Goal: Task Accomplishment & Management: Manage account settings

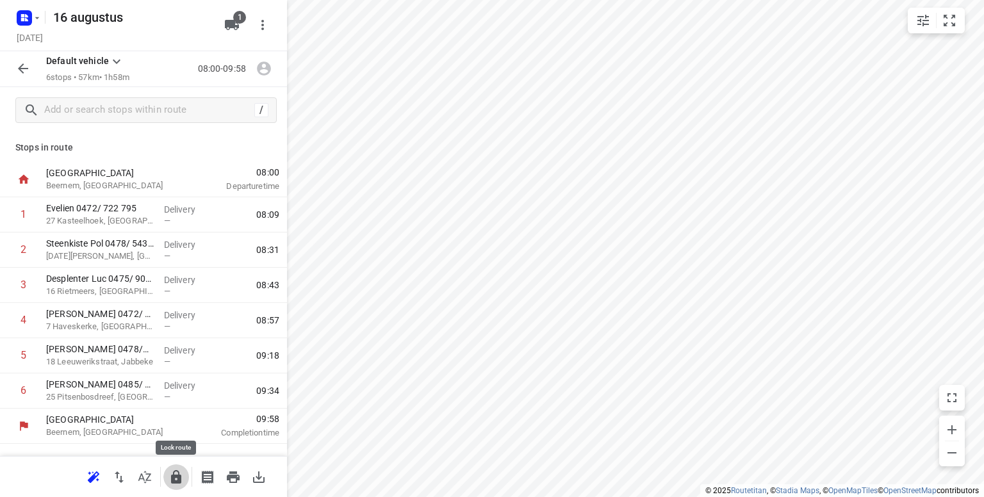
click at [177, 478] on icon "button" at bounding box center [175, 476] width 15 height 15
click at [26, 16] on icon "button" at bounding box center [26, 15] width 3 height 3
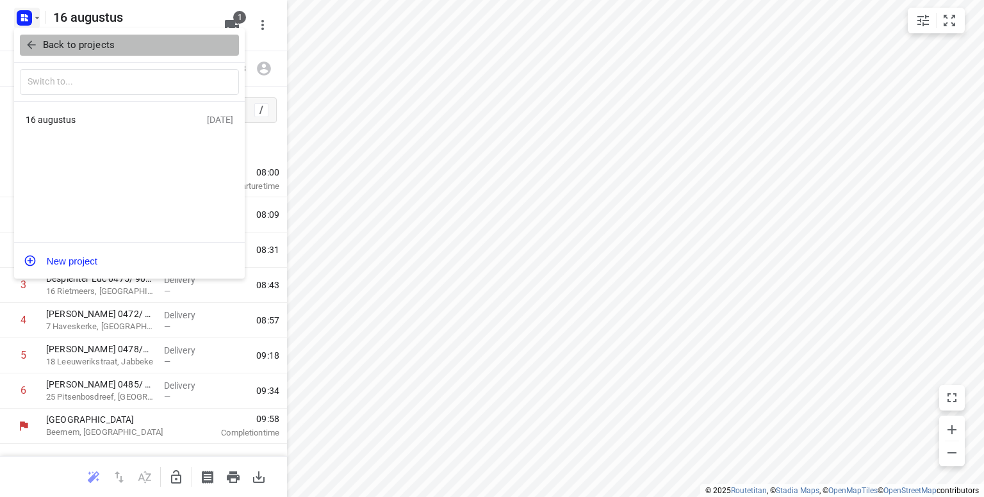
click at [30, 45] on icon "button" at bounding box center [31, 45] width 8 height 8
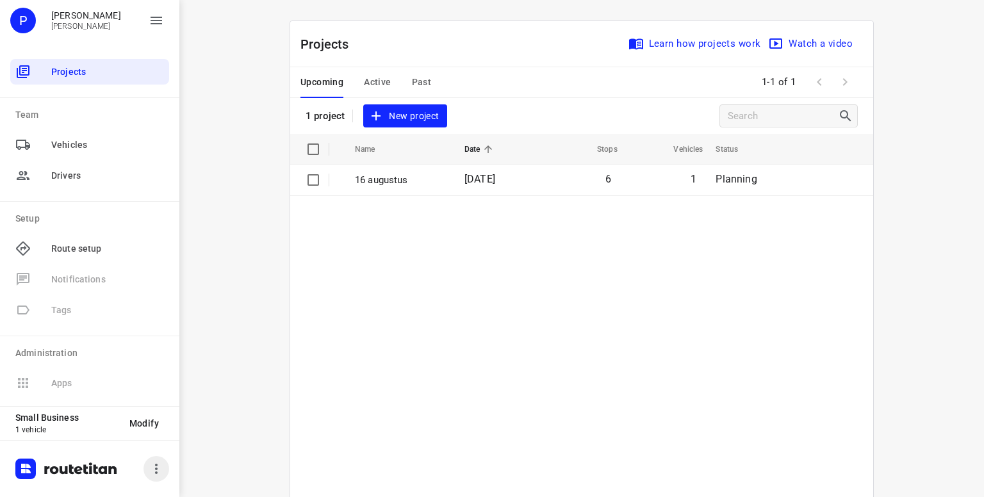
click at [154, 468] on icon "button" at bounding box center [156, 468] width 15 height 15
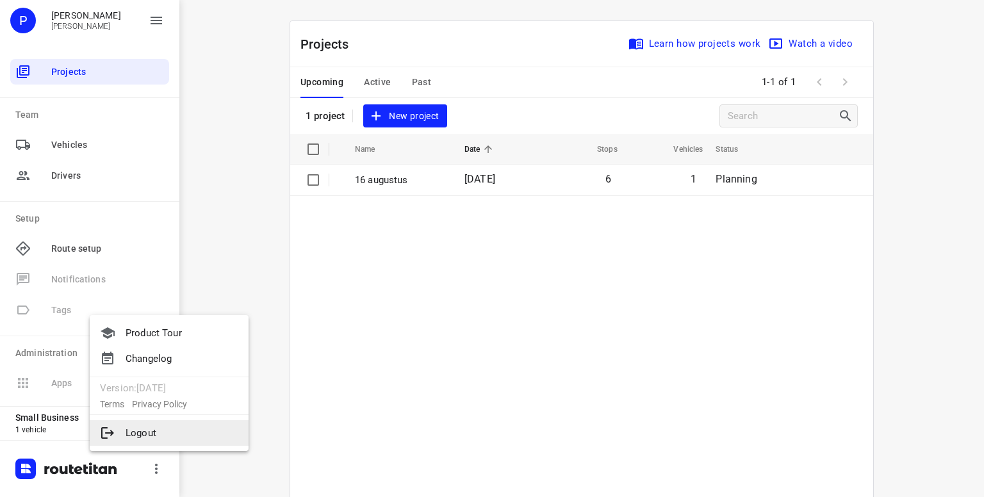
click at [146, 438] on li "Logout" at bounding box center [169, 433] width 159 height 26
